Goal: Task Accomplishment & Management: Use online tool/utility

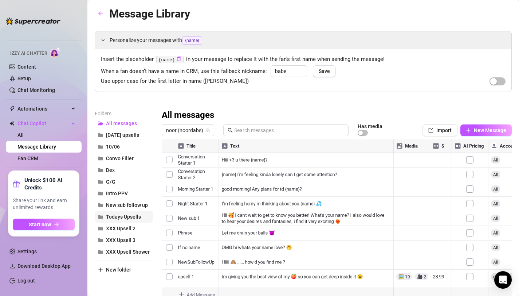
click at [120, 214] on span "Todays Upsells" at bounding box center [123, 217] width 35 height 6
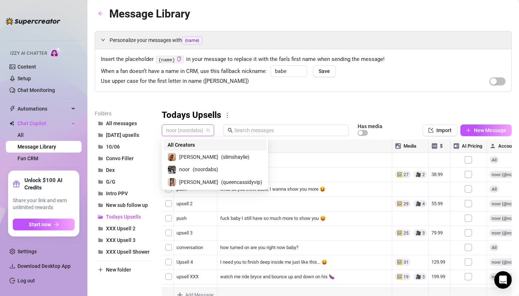
click at [181, 126] on span "noor (noordabs)" at bounding box center [188, 130] width 44 height 11
click at [184, 166] on span "noor" at bounding box center [184, 169] width 11 height 8
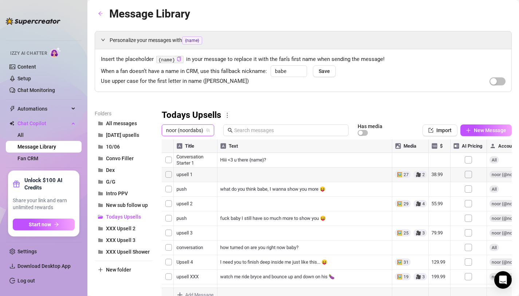
click at [173, 172] on div at bounding box center [337, 220] width 350 height 163
click at [168, 173] on div at bounding box center [337, 220] width 350 height 163
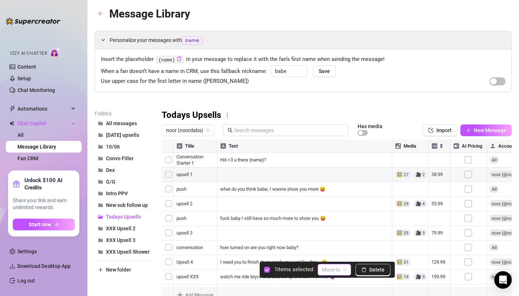
click at [332, 269] on input "search" at bounding box center [331, 269] width 18 height 11
click at [335, 172] on div "All messages" at bounding box center [345, 173] width 43 height 8
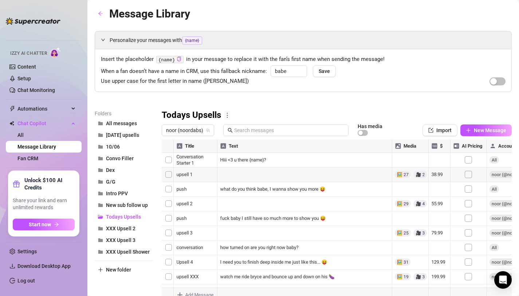
drag, startPoint x: 164, startPoint y: 273, endPoint x: 170, endPoint y: 175, distance: 98.2
click at [170, 175] on div at bounding box center [337, 220] width 350 height 163
